Goal: Task Accomplishment & Management: Manage account settings

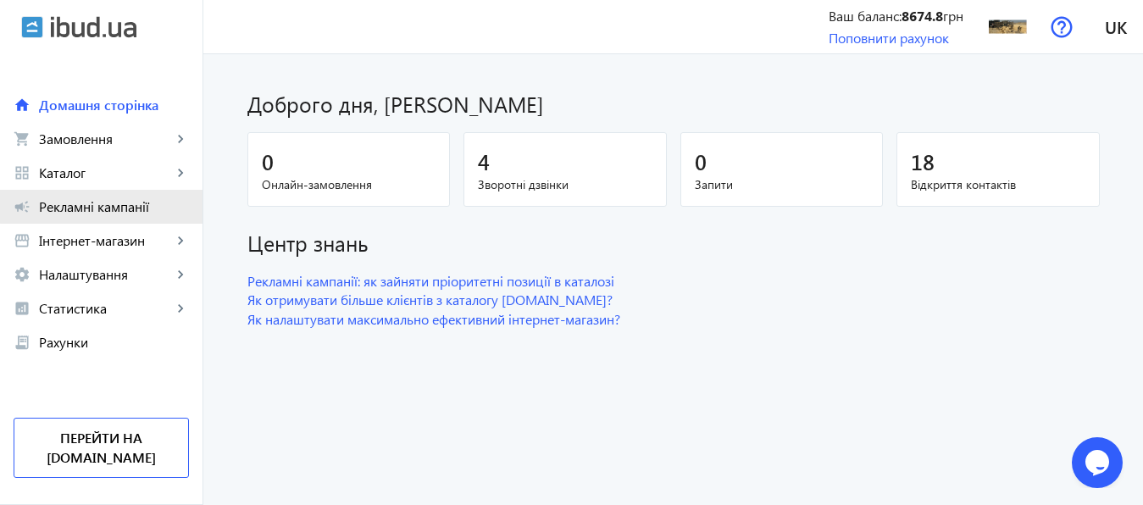
click at [114, 199] on span "Рекламні кампанії" at bounding box center [114, 206] width 150 height 17
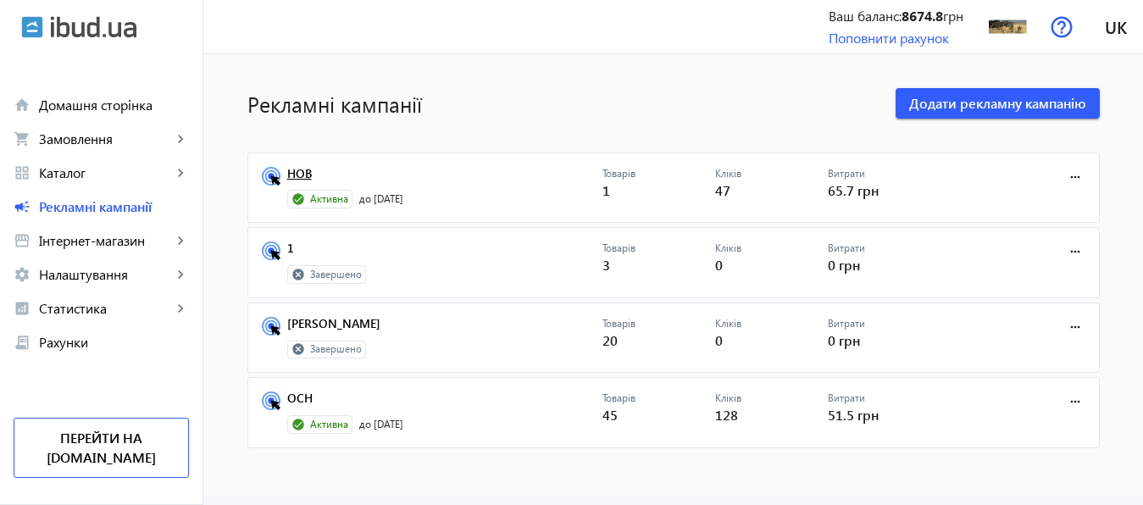
click at [294, 171] on link "НОВ" at bounding box center [444, 179] width 315 height 24
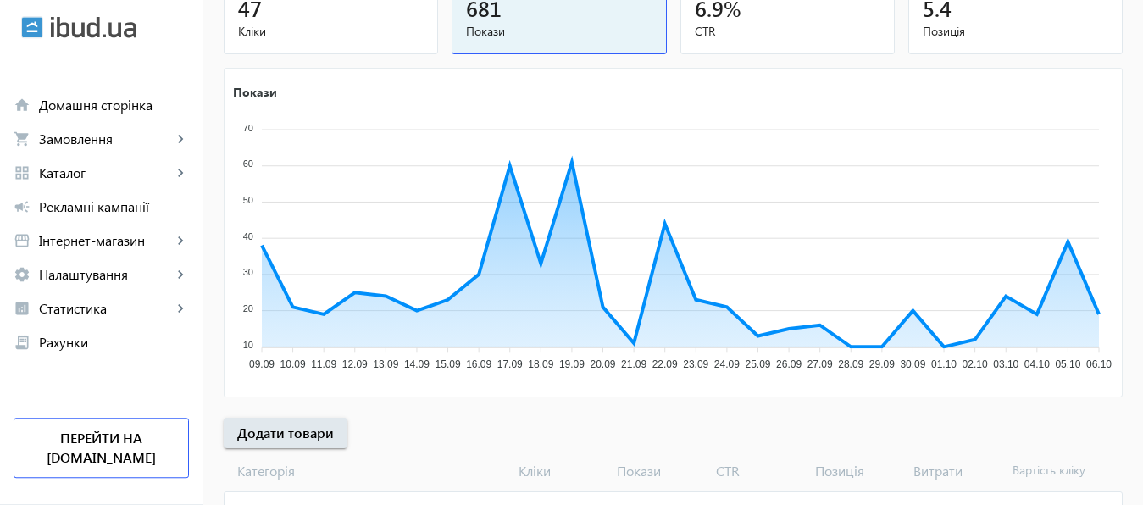
scroll to position [314, 0]
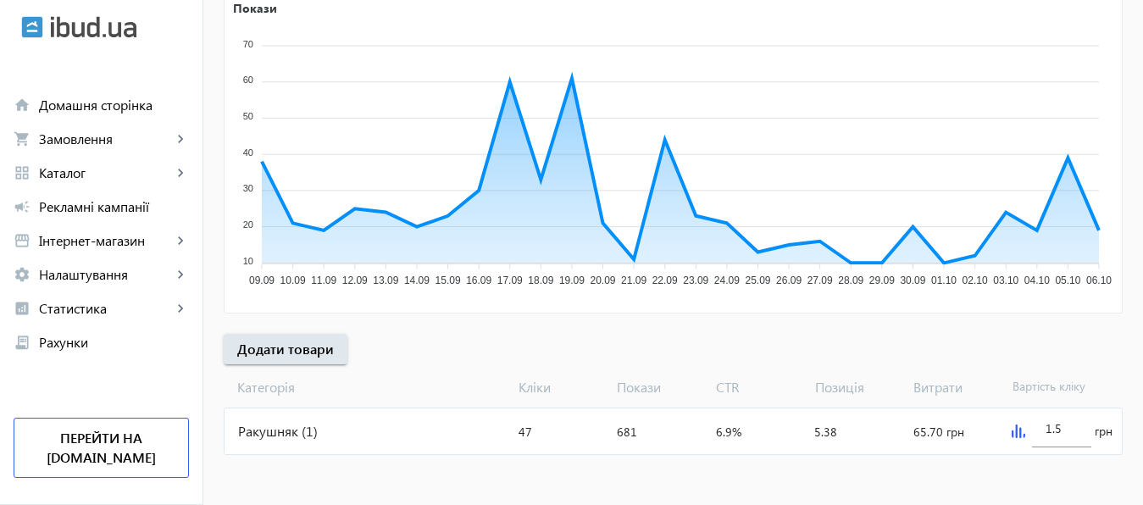
click at [1017, 431] on img at bounding box center [1019, 432] width 14 height 14
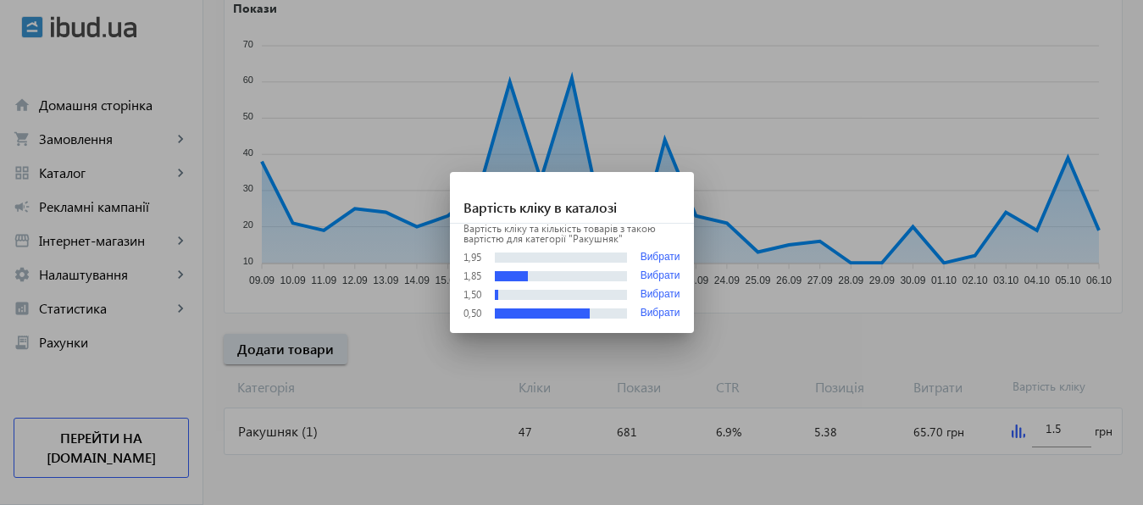
click at [1067, 425] on div at bounding box center [571, 252] width 1143 height 505
click at [1067, 425] on input "1.5" at bounding box center [1062, 428] width 32 height 16
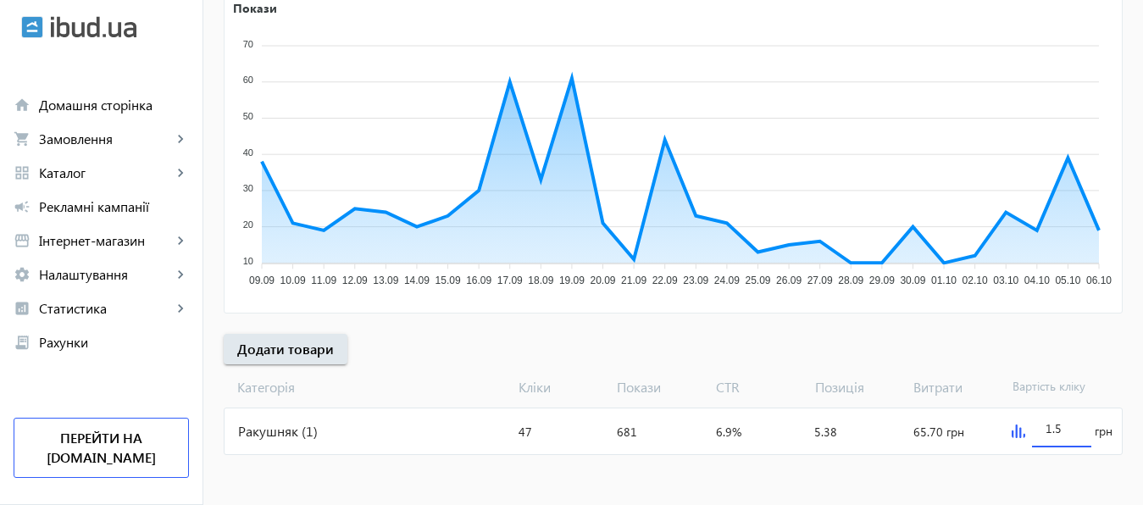
click at [1067, 425] on input "1.5" at bounding box center [1062, 428] width 32 height 16
click at [1034, 467] on mat-sidenav-content "arrow_back Рекламні кампанії НОВ Зупинити Період: з [DATE] 23:38 до [DATE] 23:5…" at bounding box center [673, 123] width 940 height 766
click at [1054, 416] on div "2" at bounding box center [1062, 423] width 32 height 47
click at [1060, 432] on input "2" at bounding box center [1062, 428] width 32 height 16
click at [1028, 475] on mat-sidenav-content "arrow_back Рекламні кампанії НОВ Зупинити Період: з [DATE] 23:38 до [DATE] 23:5…" at bounding box center [673, 123] width 940 height 766
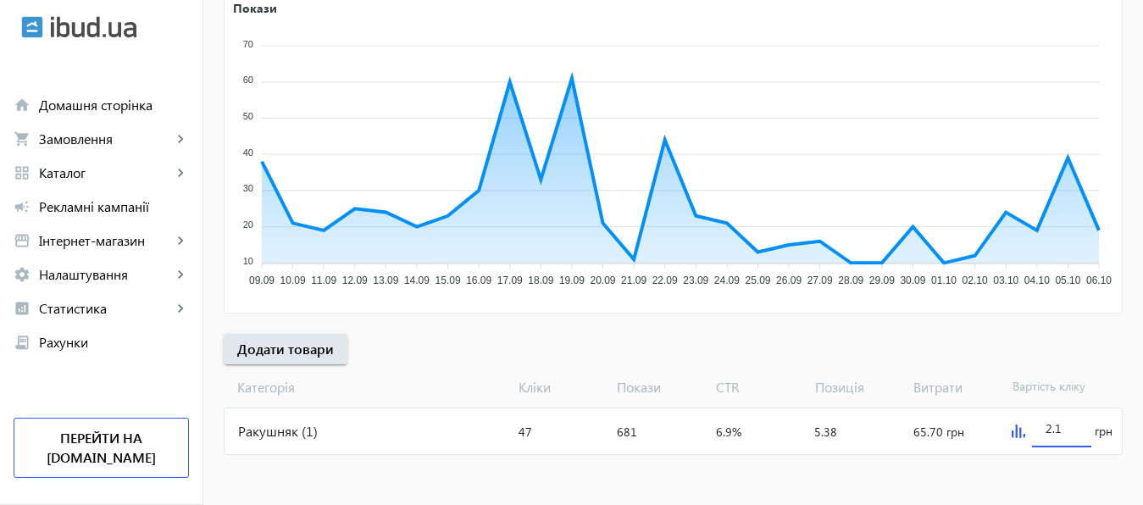
click at [1076, 436] on input "2.1" at bounding box center [1062, 428] width 32 height 16
type input "2.2"
click at [1032, 460] on div at bounding box center [1061, 454] width 59 height 15
